Goal: Check status: Check status

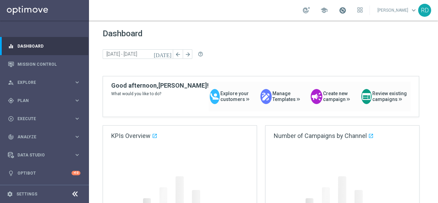
click at [339, 10] on span at bounding box center [343, 10] width 8 height 8
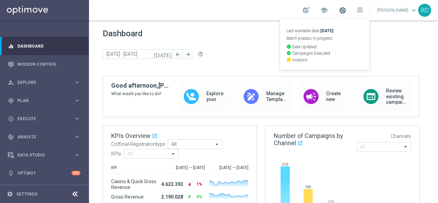
click at [339, 10] on span at bounding box center [343, 10] width 8 height 8
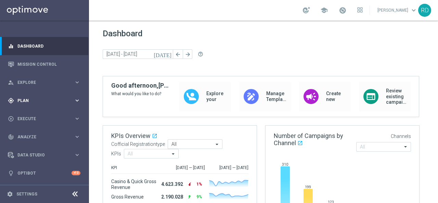
click at [18, 95] on div "gps_fixed Plan keyboard_arrow_right" at bounding box center [44, 100] width 88 height 18
click at [31, 111] on div "Target Groups" at bounding box center [53, 114] width 70 height 10
click at [31, 115] on link "Target Groups" at bounding box center [44, 114] width 53 height 5
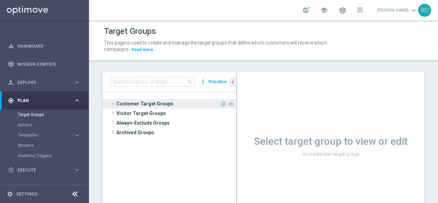
click at [116, 104] on span "Customer Target Groups" at bounding box center [167, 104] width 103 height 10
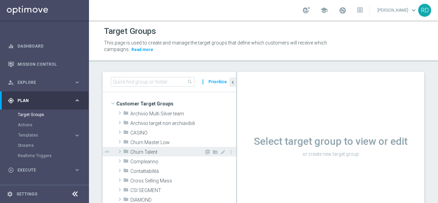
scroll to position [34, 0]
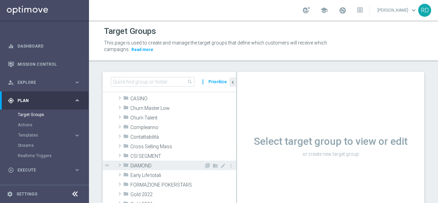
click at [122, 163] on span at bounding box center [119, 165] width 7 height 8
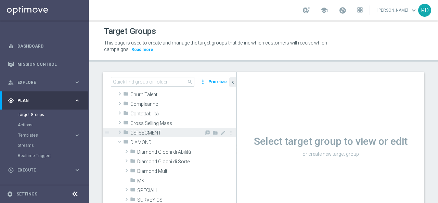
scroll to position [68, 0]
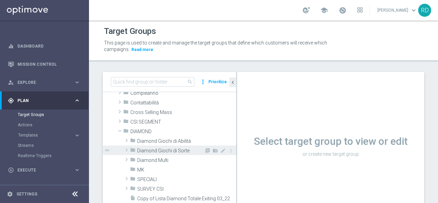
click at [142, 151] on span "Diamond Giochi di Sorte" at bounding box center [170, 151] width 67 height 6
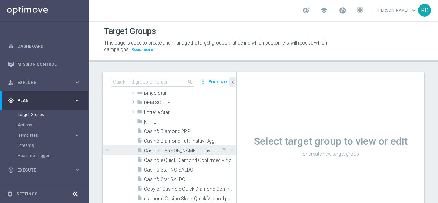
scroll to position [137, 0]
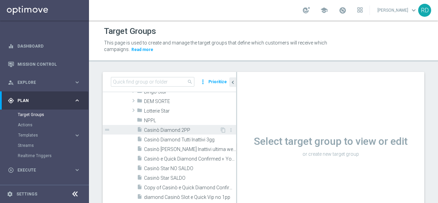
click at [169, 133] on div "insert_drive_file Casinò Diamond 2PP" at bounding box center [178, 130] width 83 height 10
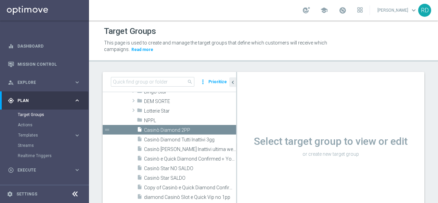
scroll to position [84, 0]
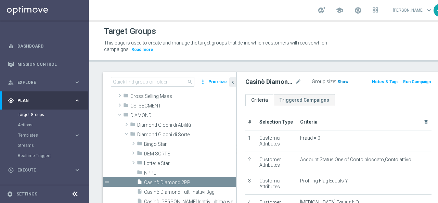
click at [337, 82] on span "Show" at bounding box center [342, 81] width 11 height 5
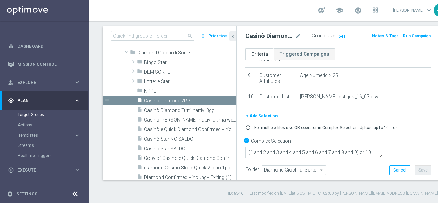
scroll to position [153, 0]
